Goal: Task Accomplishment & Management: Manage account settings

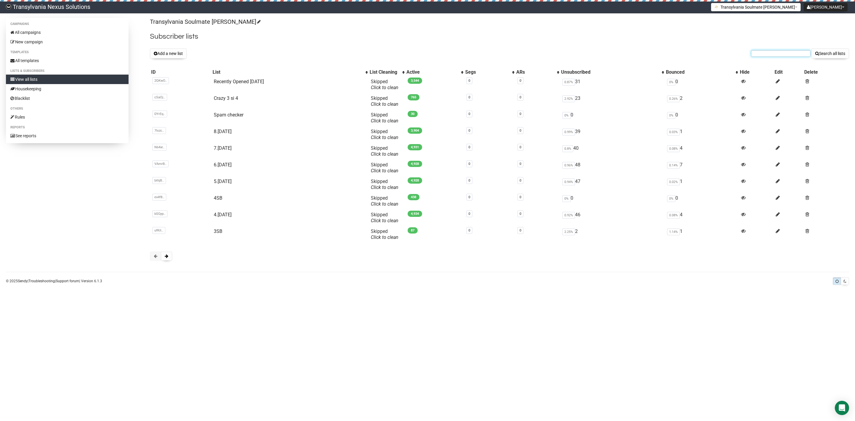
click at [772, 51] on input "text" at bounding box center [780, 53] width 59 height 7
paste input "butterfly1029@web.de"
type input "butterfly1029@web.de"
click at [832, 54] on button "Search all lists" at bounding box center [830, 53] width 38 height 10
click at [761, 51] on input "text" at bounding box center [780, 53] width 59 height 7
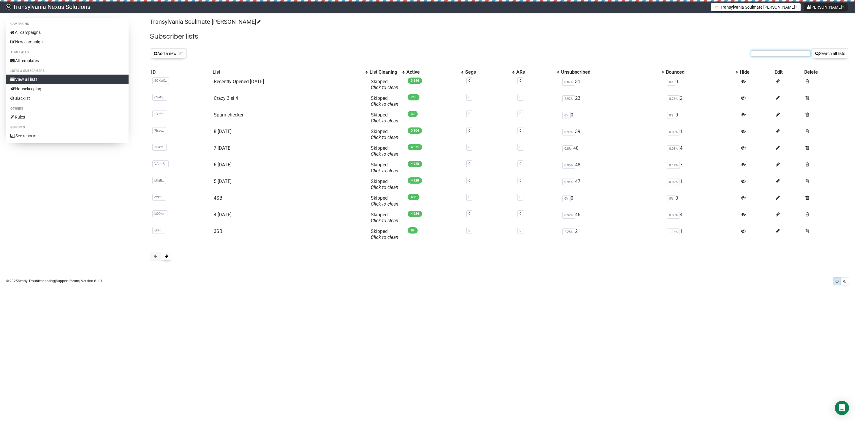
paste input "Christianne.m@freenet.de"
type input "Christianne.m@freenet.de"
click at [836, 53] on button "Search all lists" at bounding box center [830, 53] width 38 height 10
click at [168, 258] on span at bounding box center [167, 256] width 4 height 4
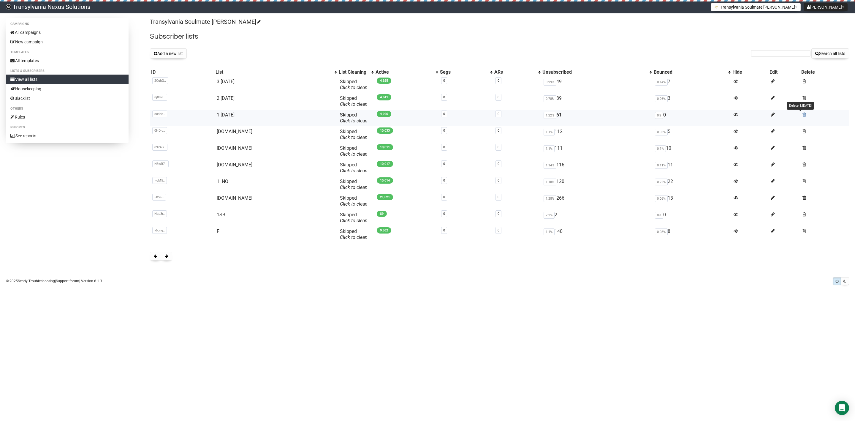
click at [802, 115] on span at bounding box center [804, 114] width 4 height 5
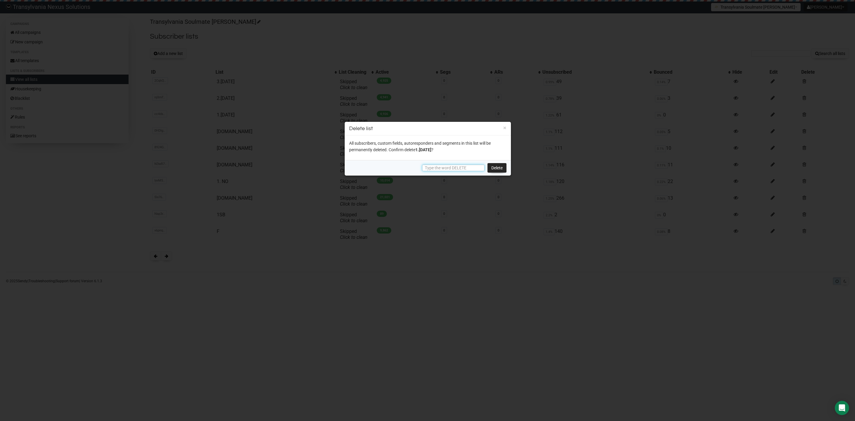
click at [452, 166] on input "text" at bounding box center [453, 167] width 62 height 7
type input "DELETE"
click at [497, 171] on link "Delete" at bounding box center [496, 167] width 19 height 9
click at [496, 167] on link "Delete" at bounding box center [496, 167] width 19 height 9
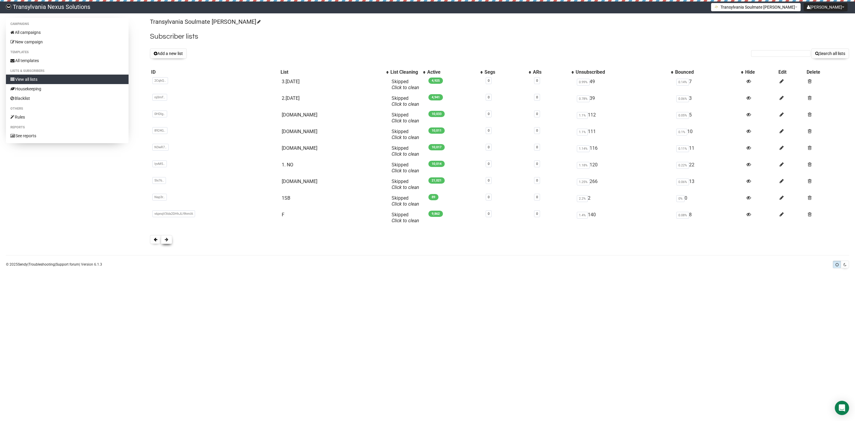
click at [167, 240] on span at bounding box center [167, 239] width 4 height 4
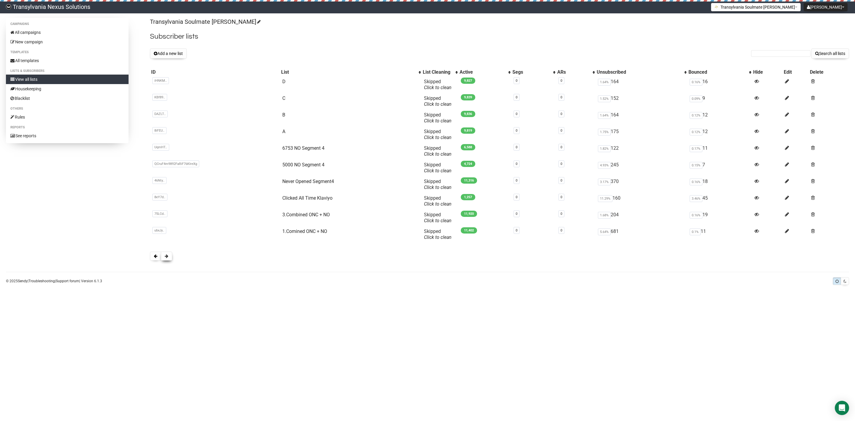
click at [165, 258] on span at bounding box center [167, 256] width 4 height 4
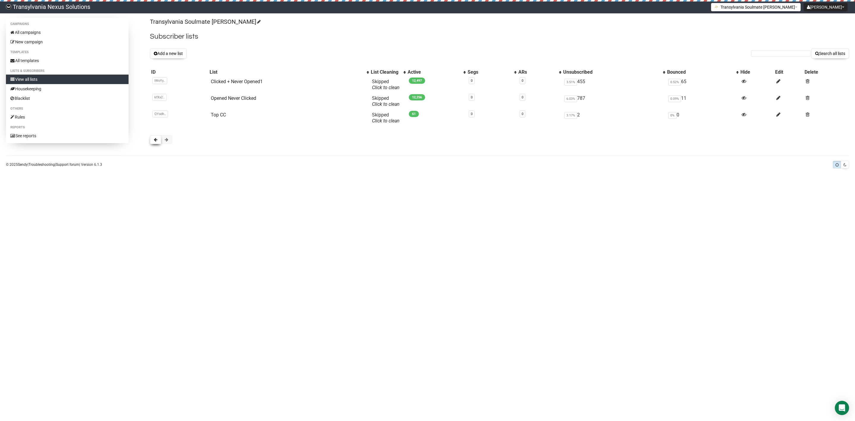
click at [153, 144] on button at bounding box center [155, 139] width 11 height 9
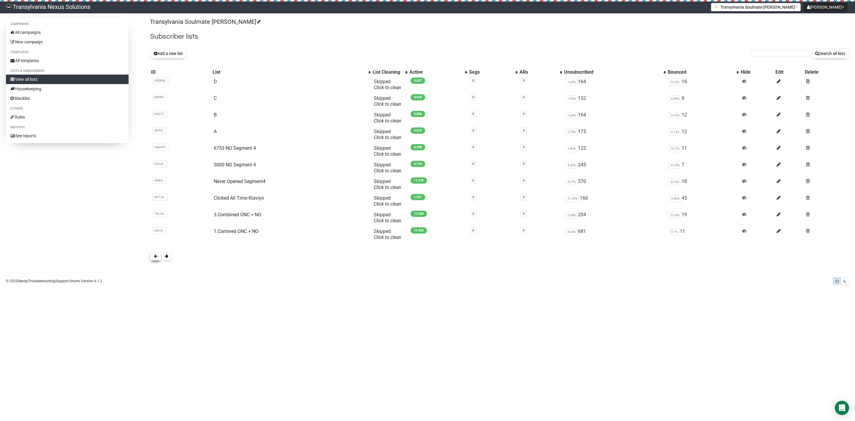
click at [153, 259] on button at bounding box center [155, 255] width 11 height 9
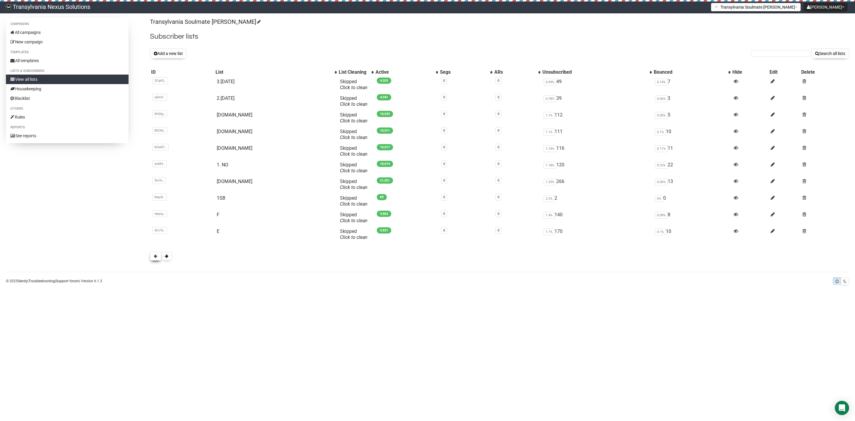
drag, startPoint x: 0, startPoint y: 0, endPoint x: 153, endPoint y: 258, distance: 299.9
click at [153, 258] on button at bounding box center [155, 255] width 11 height 9
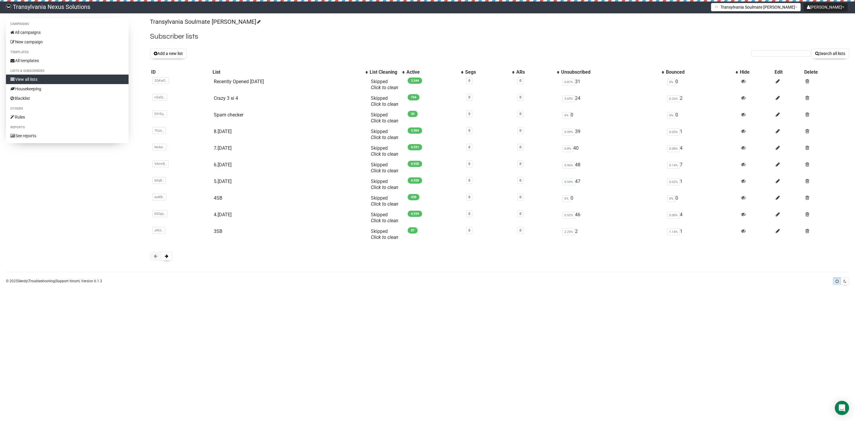
click at [154, 258] on span at bounding box center [156, 256] width 4 height 4
click at [234, 82] on link "Recently Opened [DATE]" at bounding box center [239, 82] width 50 height 6
click at [808, 115] on span at bounding box center [807, 114] width 4 height 5
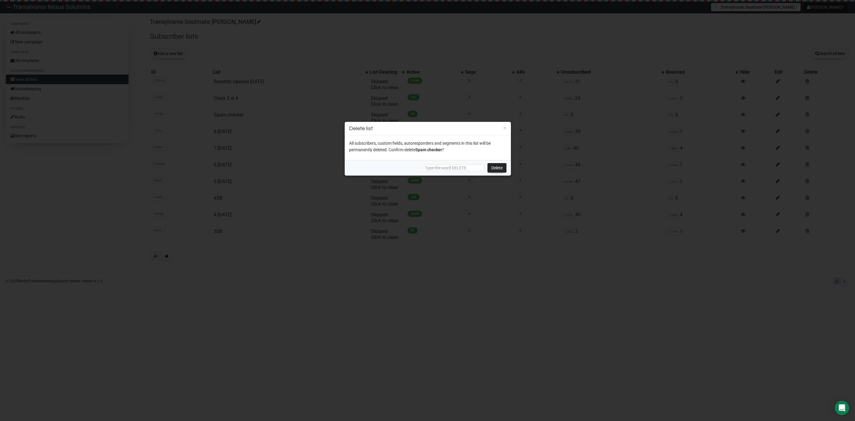
click at [439, 163] on div "Delete" at bounding box center [428, 167] width 166 height 15
click at [438, 169] on input "text" at bounding box center [453, 167] width 62 height 7
type input "DELETE"
click at [505, 166] on link "Delete" at bounding box center [496, 167] width 19 height 9
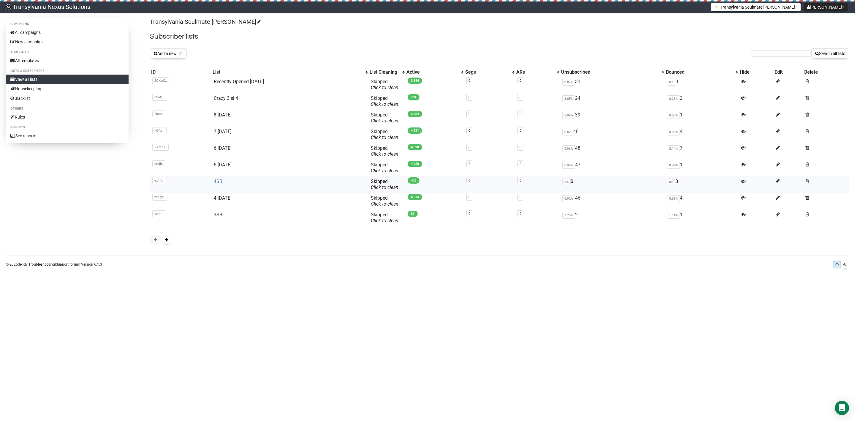
click at [216, 179] on link "4SB" at bounding box center [218, 181] width 9 height 6
drag, startPoint x: 102, startPoint y: 359, endPoint x: 103, endPoint y: 356, distance: 3.7
click at [102, 358] on body "Transylvania Nexus Solutions Radu Petre Tarean Settings Logout Transylvania Sou…" at bounding box center [427, 210] width 855 height 421
drag, startPoint x: 321, startPoint y: 268, endPoint x: 342, endPoint y: 273, distance: 22.0
click at [321, 268] on div "Campaigns All campaigns New campaign Templates All templates Lists & subscriber…" at bounding box center [427, 152] width 855 height 269
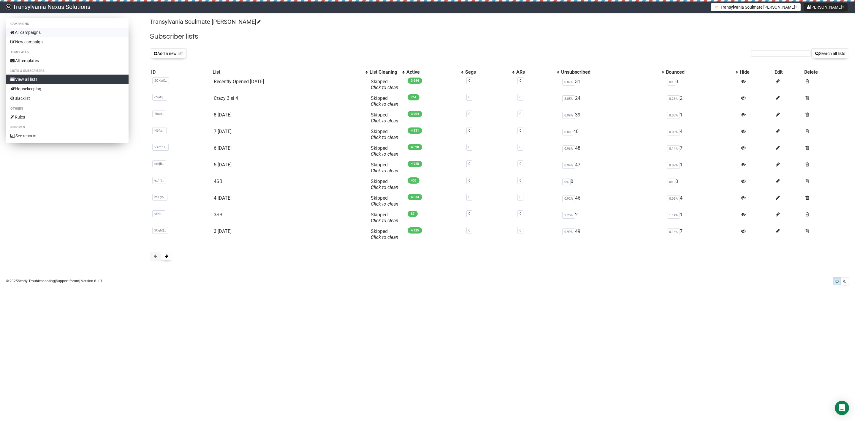
click at [31, 31] on link "All campaigns" at bounding box center [67, 32] width 123 height 9
click at [771, 50] on input "text" at bounding box center [780, 53] width 59 height 7
paste input "[EMAIL_ADDRESS][DOMAIN_NAME]"
type input "[EMAIL_ADDRESS][DOMAIN_NAME]"
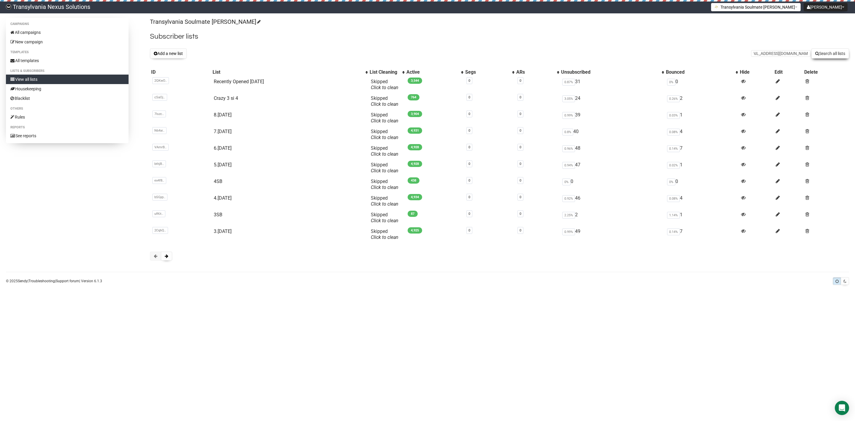
click at [825, 55] on button "Search all lists" at bounding box center [830, 53] width 38 height 10
drag, startPoint x: 785, startPoint y: 49, endPoint x: 782, endPoint y: 53, distance: 5.7
click at [785, 49] on form "Search all lists" at bounding box center [800, 53] width 98 height 10
click at [781, 53] on input "text" at bounding box center [780, 53] width 59 height 7
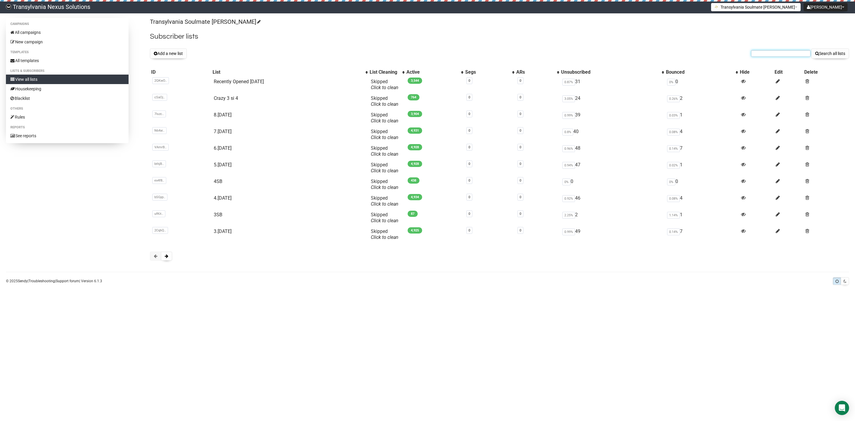
paste input "alexanderkirsch12@t-online.de"
type input "alexanderkirsch12@t-online.de"
click at [831, 57] on button "Search all lists" at bounding box center [830, 53] width 38 height 10
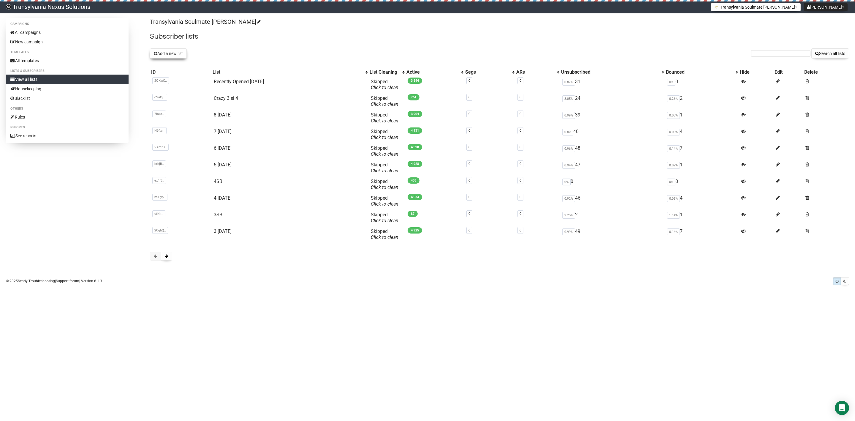
click at [175, 53] on button "Add a new list" at bounding box center [168, 53] width 37 height 10
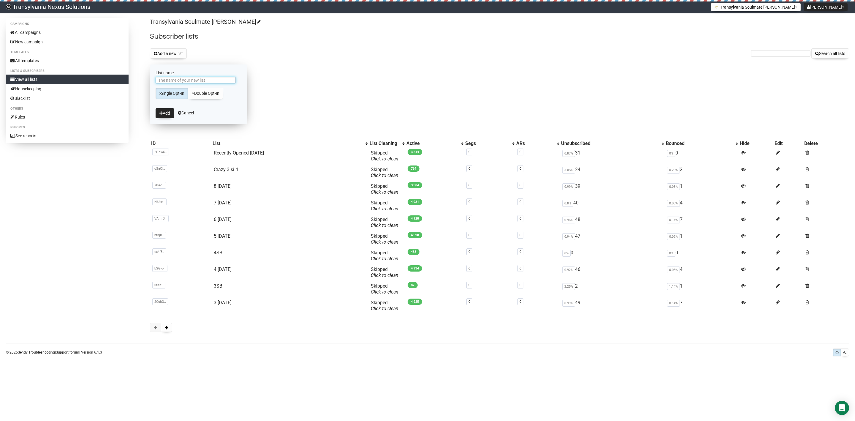
click at [177, 78] on input "List name" at bounding box center [196, 80] width 80 height 7
click at [46, 34] on link "All campaigns" at bounding box center [67, 32] width 123 height 9
type input "SO12"
click at [166, 114] on button "Add" at bounding box center [165, 113] width 18 height 10
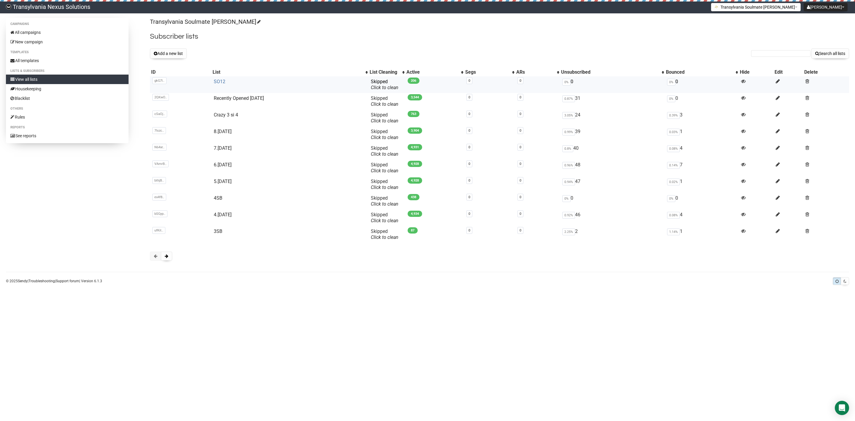
click at [222, 80] on link "SO12" at bounding box center [220, 82] width 12 height 6
click at [223, 80] on link "SO12" at bounding box center [220, 82] width 12 height 6
click at [768, 53] on input "text" at bounding box center [780, 53] width 59 height 7
paste input "[PERSON_NAME][EMAIL_ADDRESS][PERSON_NAME][DOMAIN_NAME]"
type input "[PERSON_NAME][EMAIL_ADDRESS][PERSON_NAME][DOMAIN_NAME]"
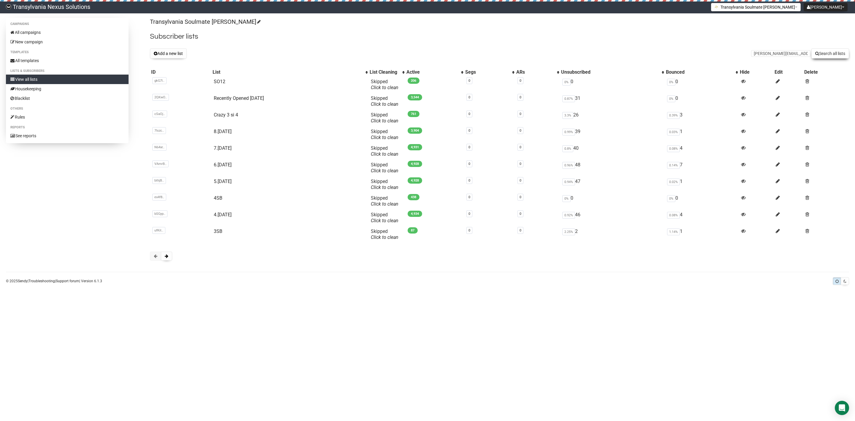
click at [827, 49] on button "Search all lists" at bounding box center [830, 53] width 38 height 10
click at [51, 79] on link "View all lists" at bounding box center [67, 78] width 123 height 9
click at [764, 55] on input "text" at bounding box center [780, 53] width 59 height 7
paste input "vanessa.tscharner@gmx.ch"
type input "vanessa.tscharner@gmx.ch"
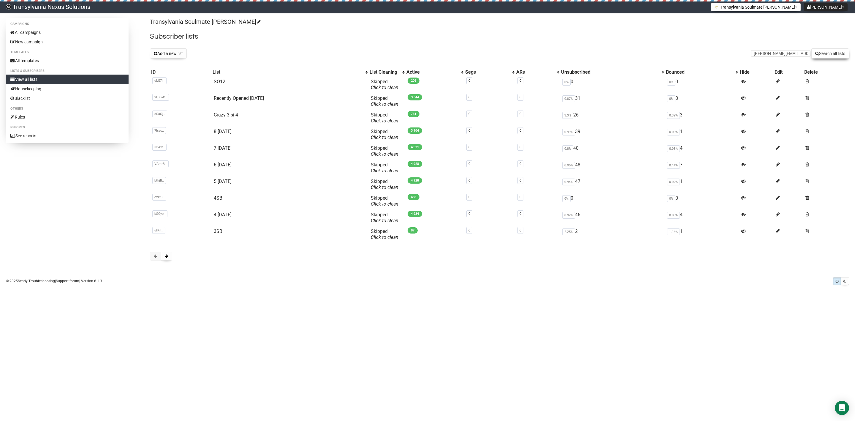
click at [828, 52] on button "Search all lists" at bounding box center [830, 53] width 38 height 10
click at [51, 29] on link "All campaigns" at bounding box center [67, 32] width 123 height 9
click at [44, 31] on link "All campaigns" at bounding box center [67, 32] width 123 height 9
click at [167, 55] on button "Add a new list" at bounding box center [168, 53] width 37 height 10
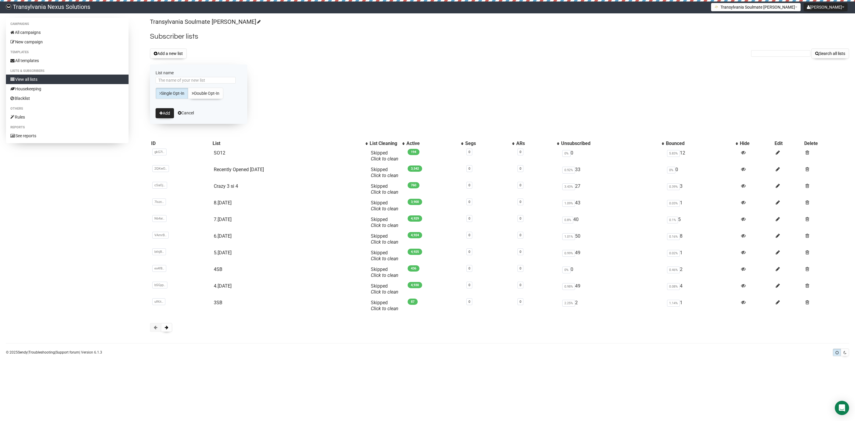
drag, startPoint x: 260, startPoint y: 61, endPoint x: 250, endPoint y: 54, distance: 12.1
click at [260, 61] on div "Transylvania Soulmate Decoder Subscriber lists Add a new list Search all lists …" at bounding box center [499, 178] width 699 height 320
click at [347, 94] on div "Transylvania Soulmate Decoder Subscriber lists Add a new list Search all lists …" at bounding box center [499, 178] width 699 height 320
click at [185, 118] on form "List name Single Opt-In Double Opt-In Add Cancel" at bounding box center [198, 93] width 97 height 59
drag, startPoint x: 178, startPoint y: 110, endPoint x: 181, endPoint y: 108, distance: 3.2
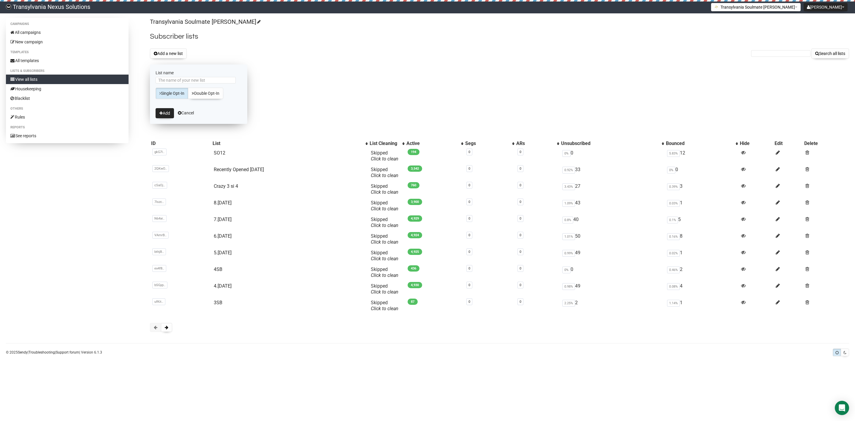
click at [179, 110] on form "List name Single Opt-In Double Opt-In Add Cancel" at bounding box center [198, 93] width 97 height 59
click at [187, 112] on link "Cancel" at bounding box center [186, 112] width 16 height 5
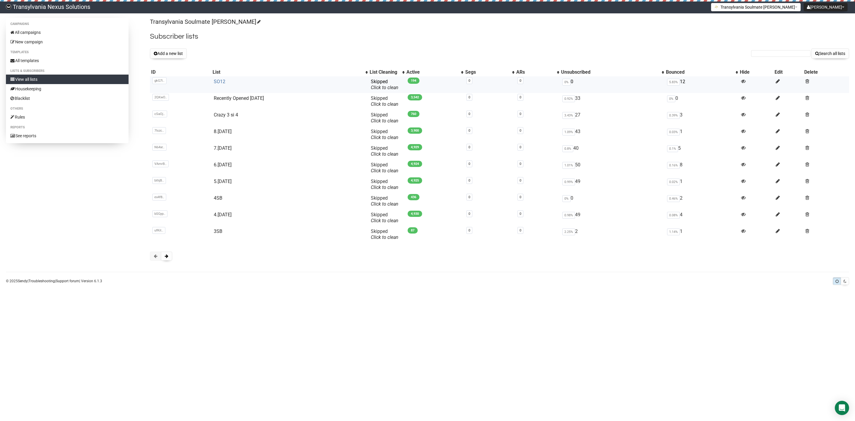
click at [220, 81] on link "SO12" at bounding box center [220, 82] width 12 height 6
click at [214, 201] on link "4SB" at bounding box center [218, 198] width 9 height 6
